Goal: Task Accomplishment & Management: Manage account settings

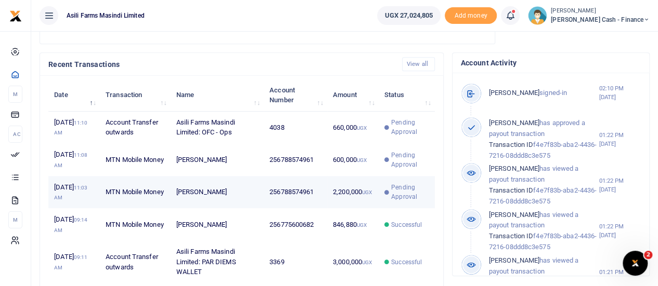
scroll to position [364, 0]
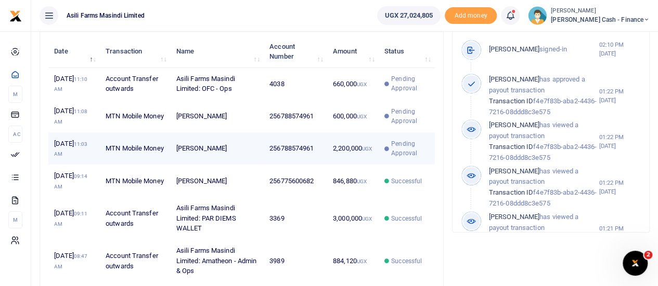
click at [294, 160] on td "256788574961" at bounding box center [295, 149] width 63 height 32
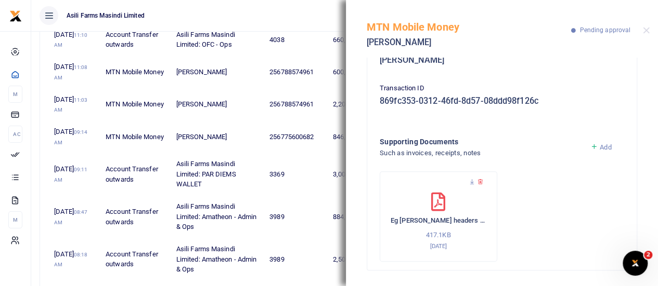
scroll to position [481, 0]
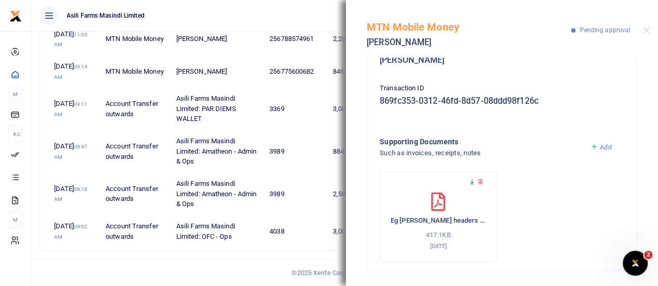
click at [471, 183] on icon at bounding box center [471, 182] width 7 height 7
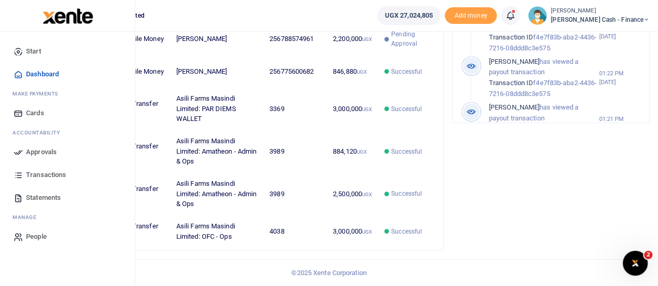
click at [36, 154] on span "Approvals" at bounding box center [41, 152] width 31 height 10
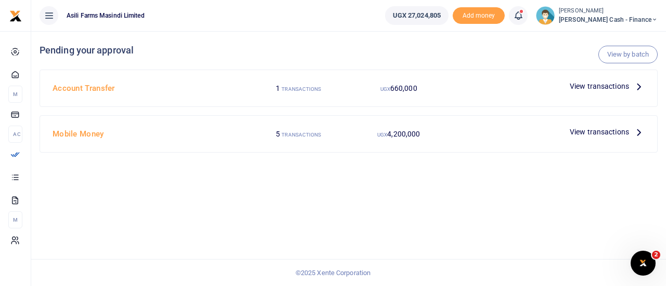
click at [597, 132] on span "View transactions" at bounding box center [598, 131] width 59 height 11
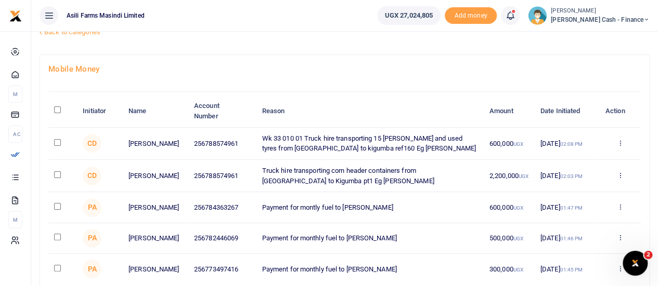
scroll to position [52, 0]
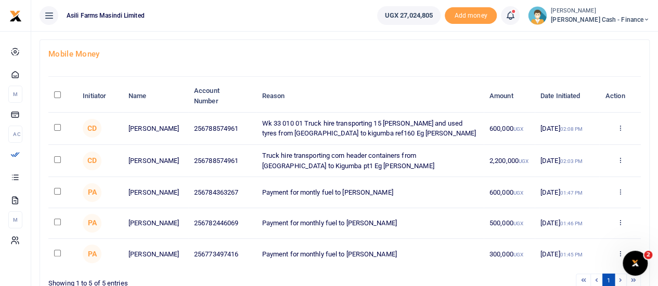
click at [56, 158] on input "checkbox" at bounding box center [57, 160] width 7 height 7
checkbox input "true"
click at [621, 160] on icon at bounding box center [619, 160] width 7 height 7
click at [580, 175] on link "Approve" at bounding box center [581, 177] width 82 height 15
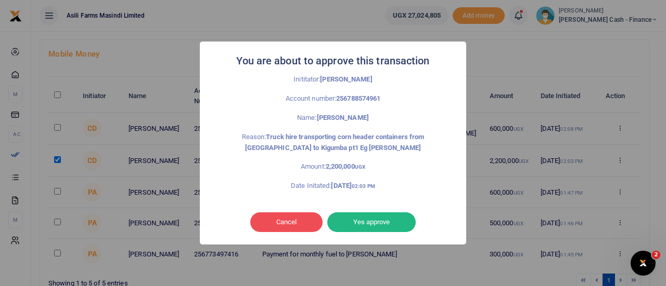
click at [382, 223] on button "Yes approve" at bounding box center [371, 223] width 88 height 20
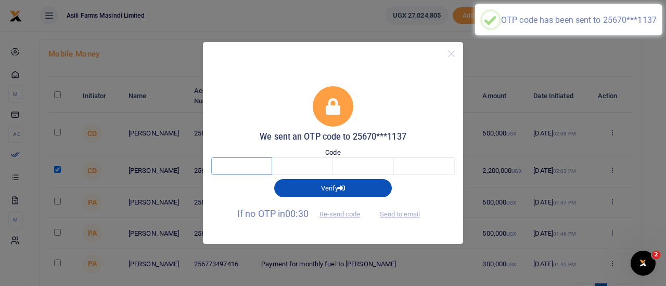
click at [248, 166] on input "text" at bounding box center [241, 167] width 61 height 18
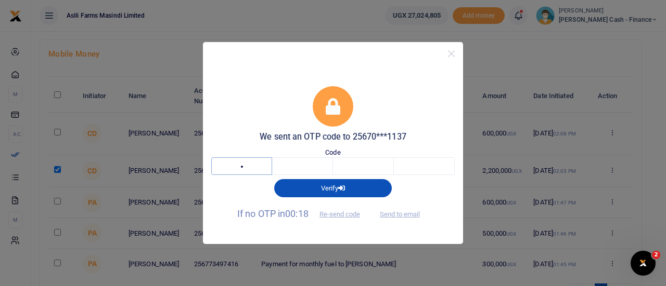
type input "8"
type input "6"
type input "0"
type input "9"
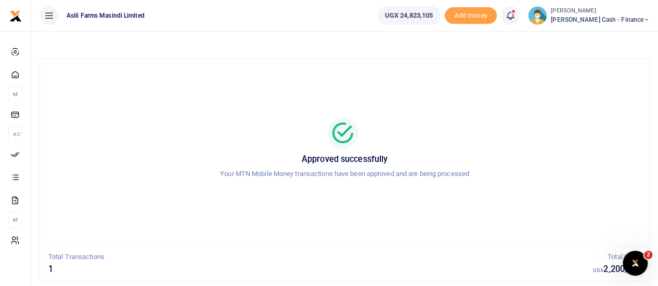
click at [506, 147] on div at bounding box center [345, 133] width 584 height 31
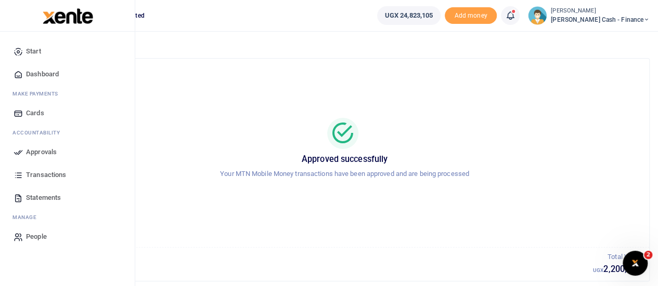
click at [45, 73] on span "Dashboard" at bounding box center [42, 74] width 33 height 10
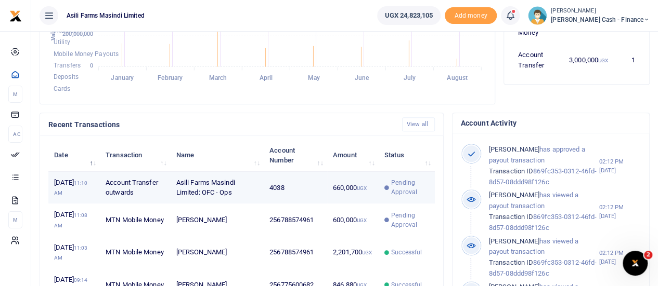
scroll to position [312, 0]
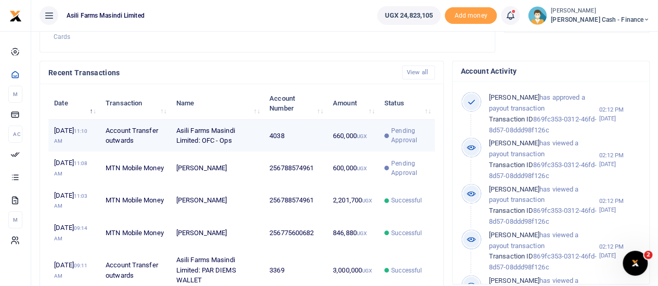
click at [359, 139] on small "UGX" at bounding box center [362, 137] width 10 height 6
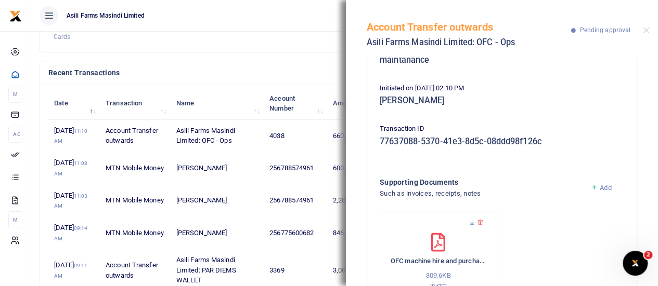
scroll to position [162, 0]
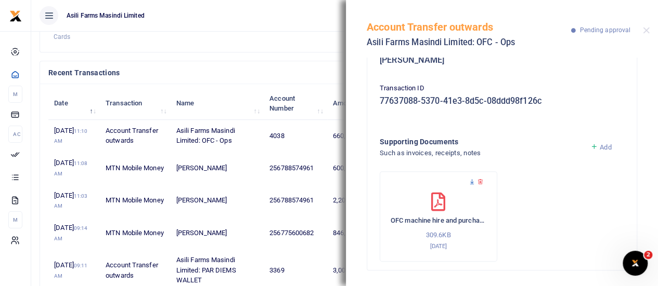
click at [473, 180] on icon at bounding box center [471, 182] width 7 height 7
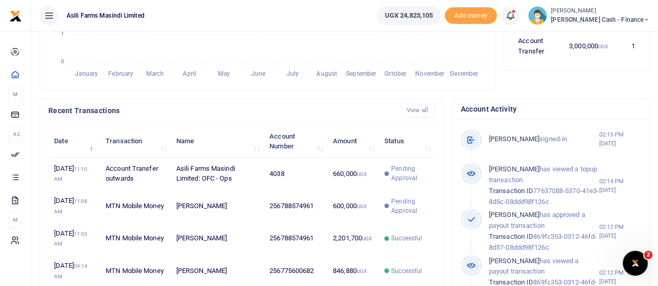
scroll to position [312, 0]
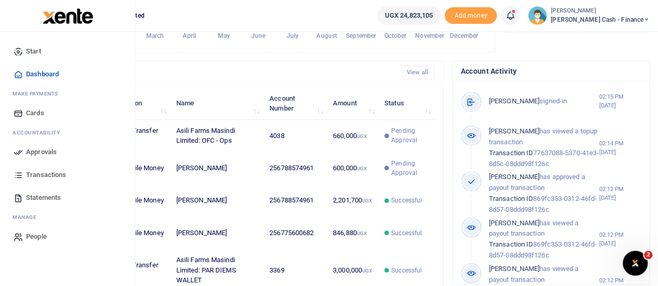
click at [36, 154] on span "Approvals" at bounding box center [41, 152] width 31 height 10
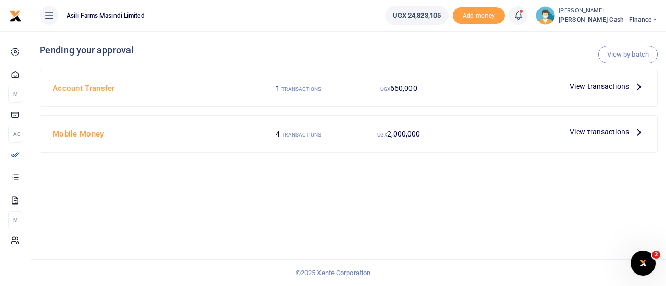
click at [617, 83] on span "View transactions" at bounding box center [598, 86] width 59 height 11
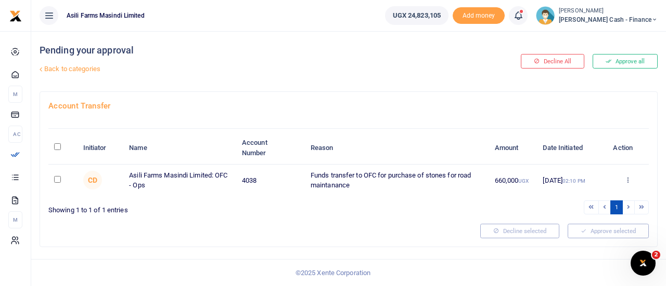
click at [58, 145] on input "\a \a : activate to sort column descending" at bounding box center [57, 147] width 7 height 7
checkbox input "true"
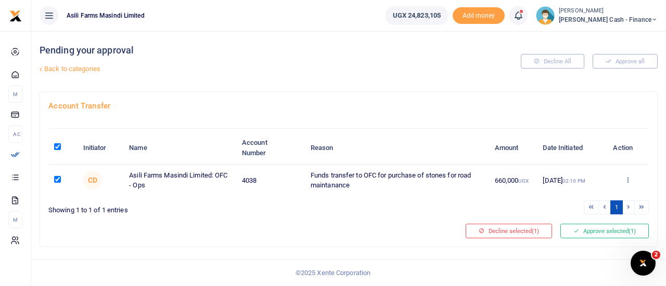
click at [629, 180] on icon at bounding box center [627, 179] width 7 height 7
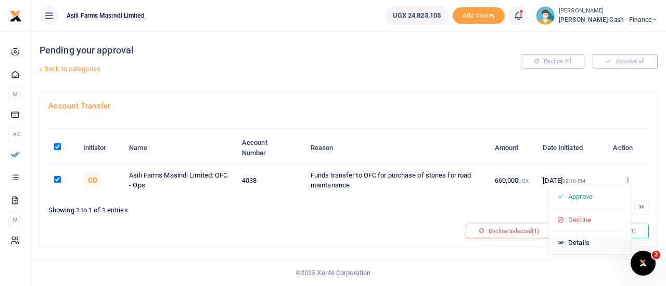
click at [585, 239] on link "Details" at bounding box center [590, 243] width 82 height 15
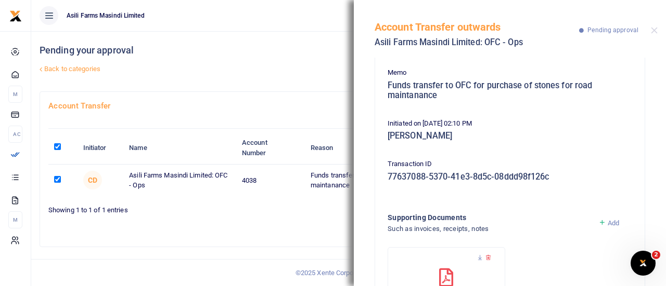
scroll to position [162, 0]
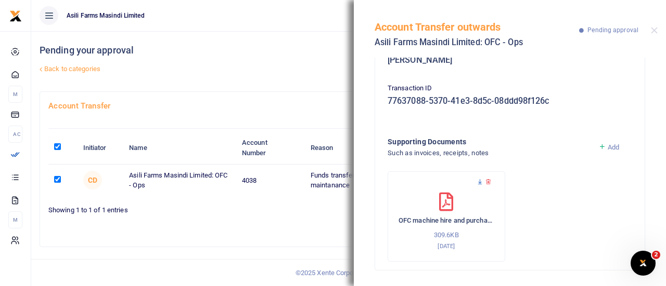
click at [479, 181] on icon at bounding box center [479, 182] width 7 height 7
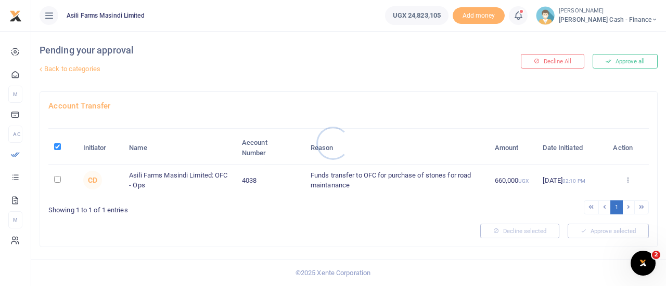
click at [55, 175] on div at bounding box center [333, 143] width 666 height 286
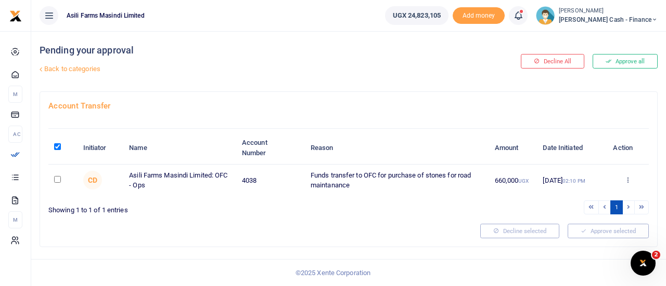
click at [60, 178] on input "checkbox" at bounding box center [57, 179] width 7 height 7
checkbox input "true"
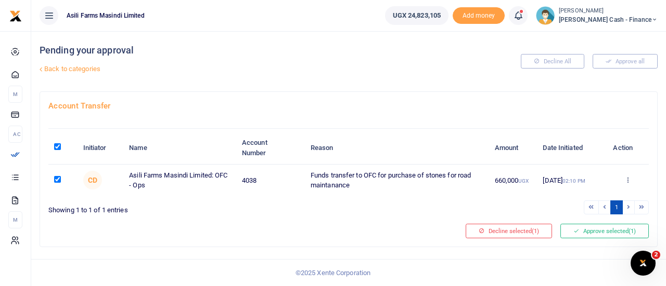
click at [55, 145] on input "\a \a : activate to sort column descending" at bounding box center [57, 147] width 7 height 7
checkbox input "false"
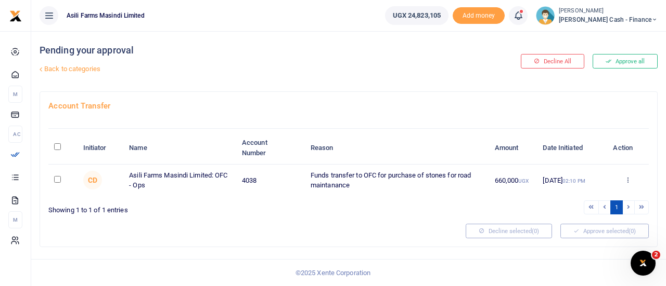
click at [57, 147] on input "\a \a : activate to sort column descending" at bounding box center [57, 147] width 7 height 7
checkbox input "true"
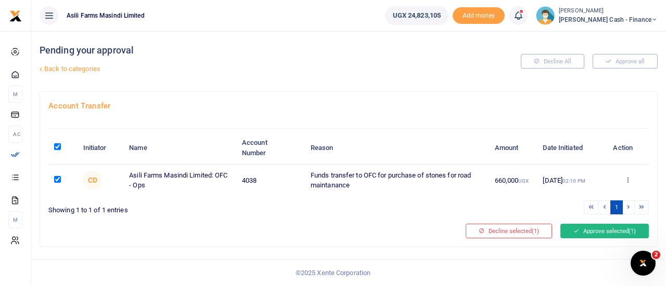
click at [592, 226] on button "Approve selected (1)" at bounding box center [604, 231] width 88 height 15
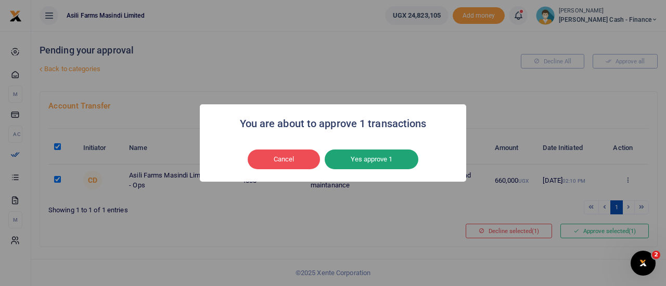
click at [387, 163] on button "Yes approve 1" at bounding box center [371, 160] width 94 height 20
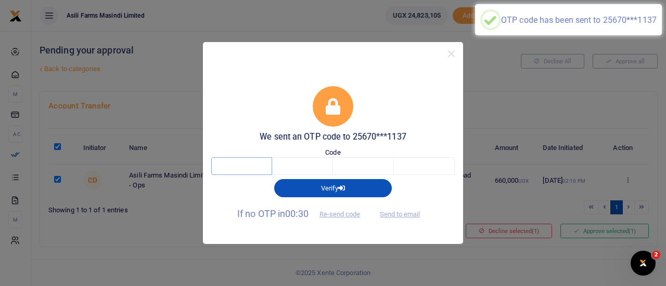
click at [250, 163] on input "text" at bounding box center [241, 167] width 61 height 18
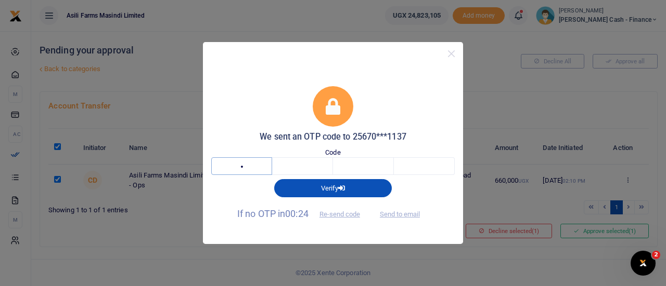
type input "9"
type input "2"
type input "7"
type input "9"
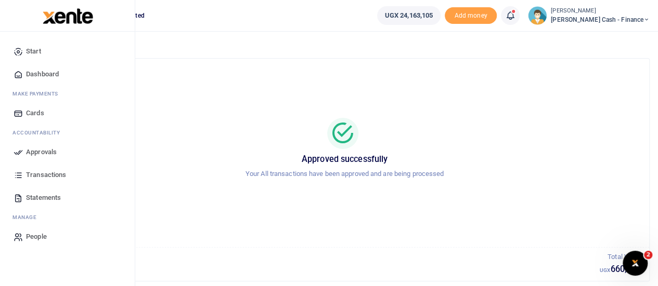
click at [39, 152] on span "Approvals" at bounding box center [41, 152] width 31 height 10
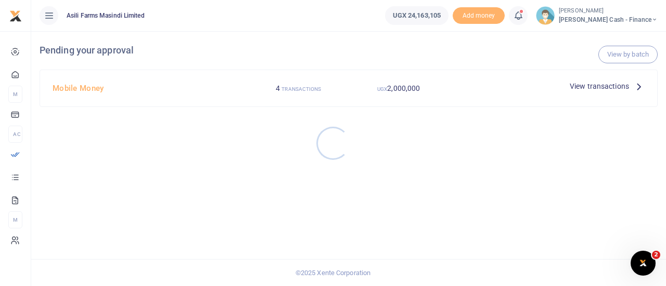
click at [634, 85] on div at bounding box center [333, 143] width 666 height 286
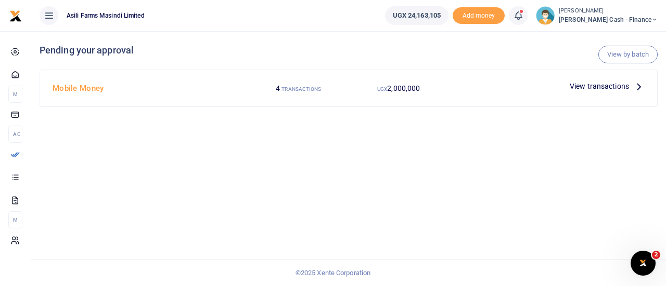
click at [642, 87] on icon at bounding box center [638, 86] width 11 height 11
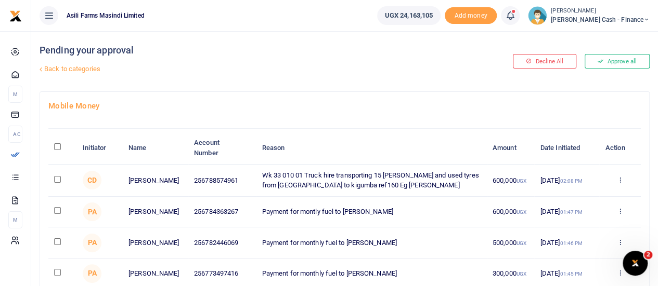
click at [57, 178] on input "checkbox" at bounding box center [57, 179] width 7 height 7
checkbox input "true"
click at [615, 180] on div "Approve Decline Details" at bounding box center [620, 181] width 30 height 10
click at [620, 181] on icon at bounding box center [619, 179] width 7 height 7
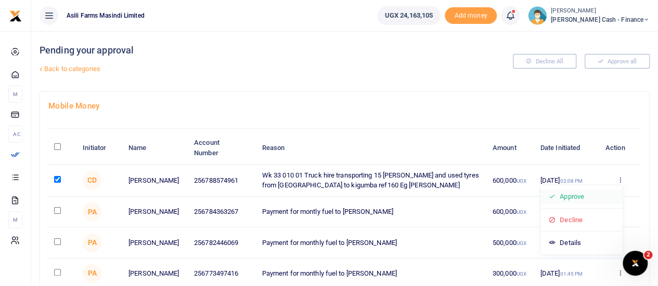
click at [580, 192] on link "Approve" at bounding box center [581, 197] width 82 height 15
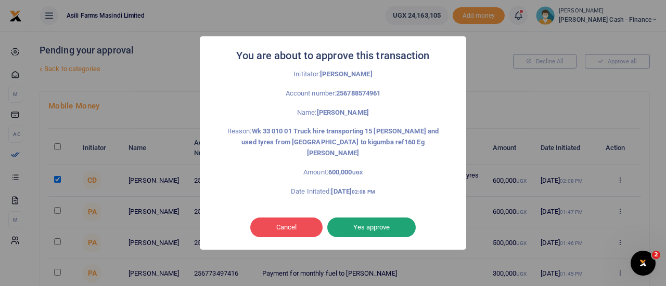
click at [384, 224] on button "Yes approve" at bounding box center [371, 228] width 88 height 20
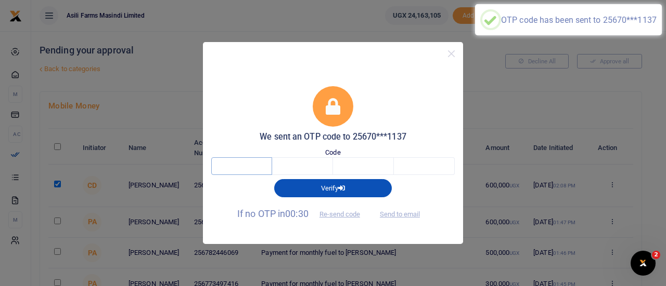
click at [253, 167] on input "text" at bounding box center [241, 167] width 61 height 18
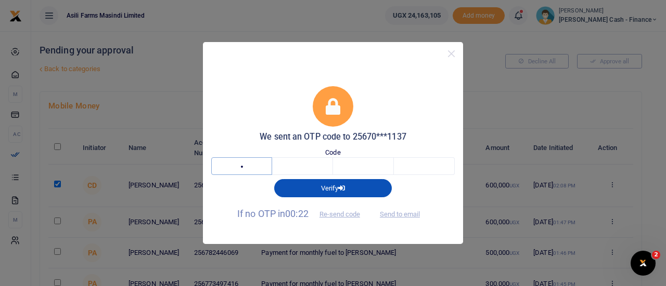
type input "2"
type input "6"
type input "1"
type input "4"
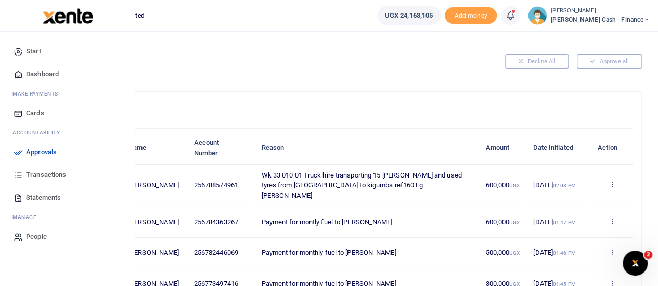
click at [40, 74] on span "Dashboard" at bounding box center [42, 74] width 33 height 10
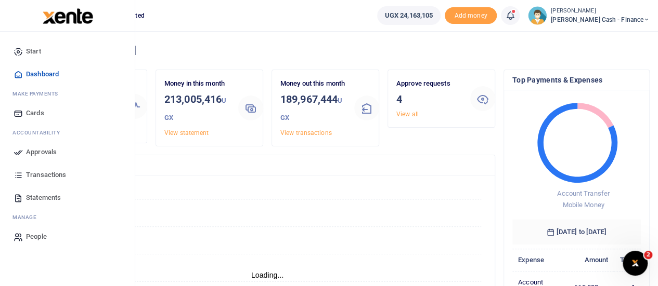
click at [37, 152] on span "Approvals" at bounding box center [41, 152] width 31 height 10
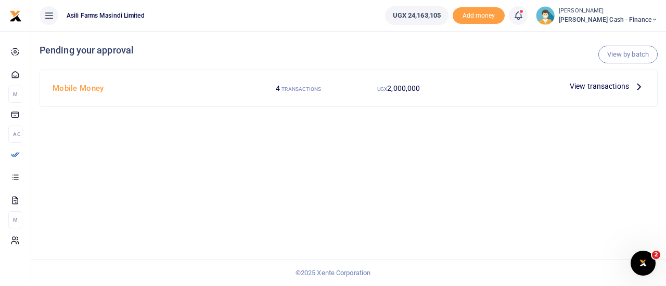
click at [620, 84] on span "View transactions" at bounding box center [598, 86] width 59 height 11
